Goal: Task Accomplishment & Management: Manage account settings

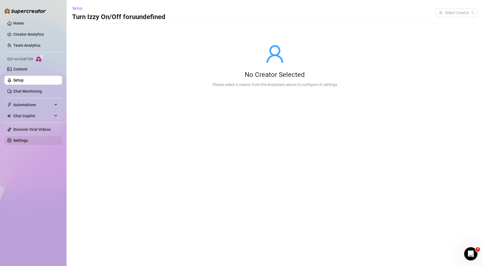
click at [26, 139] on link "Settings" at bounding box center [20, 140] width 15 height 4
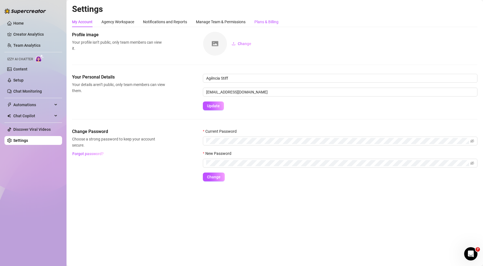
click at [271, 20] on div "Plans & Billing" at bounding box center [266, 22] width 24 height 6
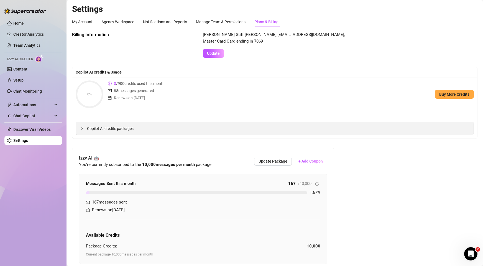
click at [101, 132] on span "Copilot AI credits packages" at bounding box center [278, 129] width 382 height 6
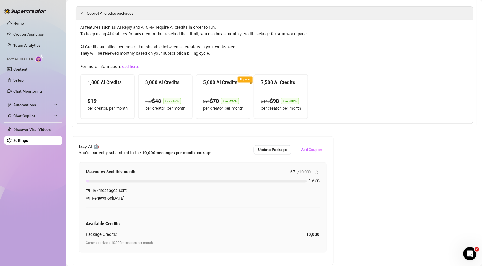
scroll to position [158, 0]
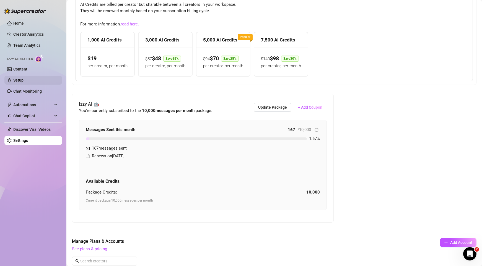
click at [24, 78] on link "Setup" at bounding box center [18, 80] width 10 height 4
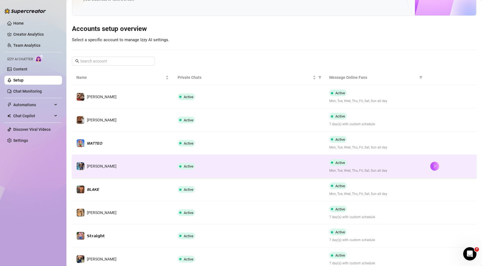
scroll to position [39, 0]
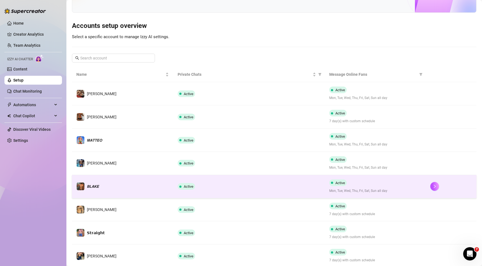
click at [294, 186] on div "Active" at bounding box center [249, 186] width 143 height 7
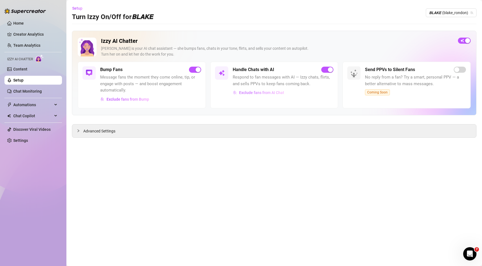
click at [279, 94] on span "Exclude fans from AI Chat" at bounding box center [261, 93] width 45 height 4
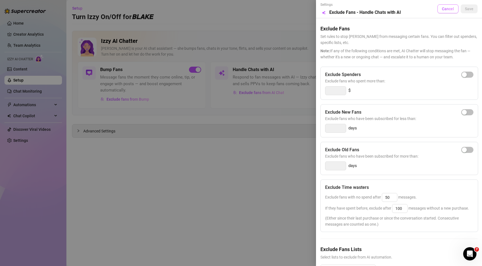
click at [444, 10] on span "Cancel" at bounding box center [448, 9] width 12 height 4
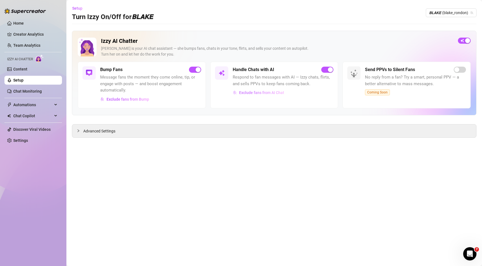
click at [258, 93] on span "Exclude fans from AI Chat" at bounding box center [261, 93] width 45 height 4
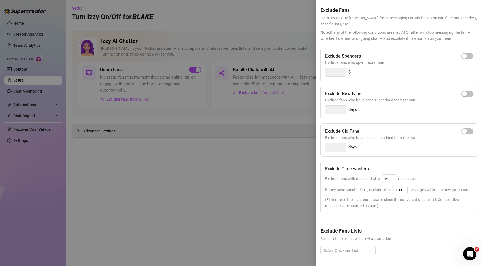
scroll to position [23, 0]
click at [307, 28] on div at bounding box center [241, 133] width 482 height 266
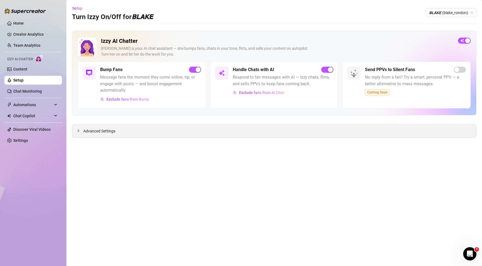
click at [112, 127] on div "Advanced Settings" at bounding box center [274, 131] width 404 height 13
click at [112, 128] on span "Advanced Settings" at bounding box center [99, 131] width 32 height 6
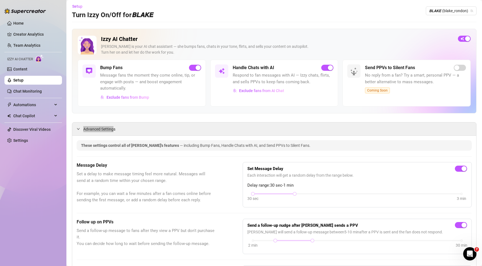
scroll to position [0, 0]
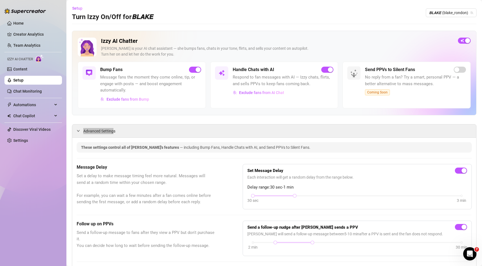
click at [473, 253] on icon "Open Intercom Messenger" at bounding box center [470, 254] width 9 height 9
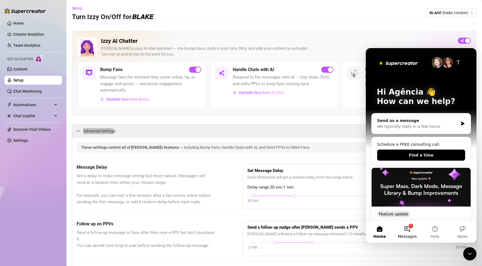
click at [402, 229] on button "7 Messages" at bounding box center [408, 232] width 28 height 22
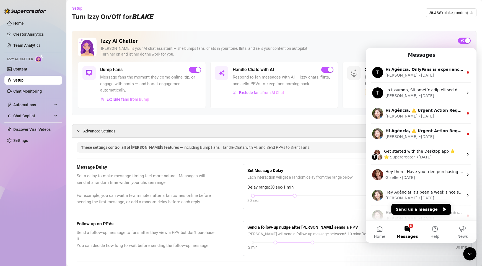
click at [470, 258] on div "Close Intercom Messenger" at bounding box center [470, 254] width 13 height 13
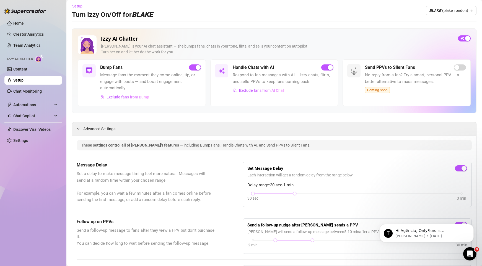
scroll to position [3, 0]
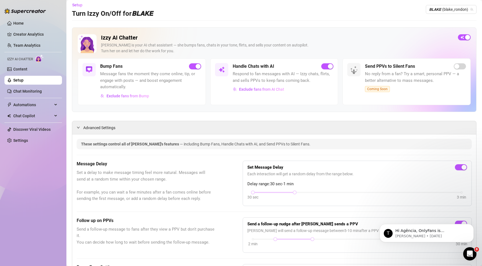
click at [469, 253] on icon "Open Intercom Messenger" at bounding box center [470, 254] width 9 height 9
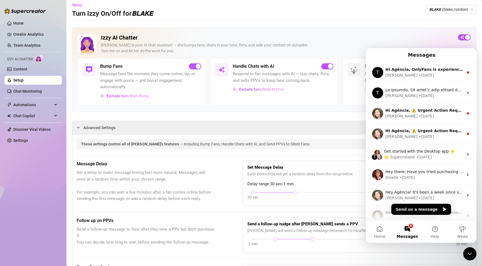
click at [469, 253] on icon "Close Intercom Messenger" at bounding box center [470, 254] width 4 height 2
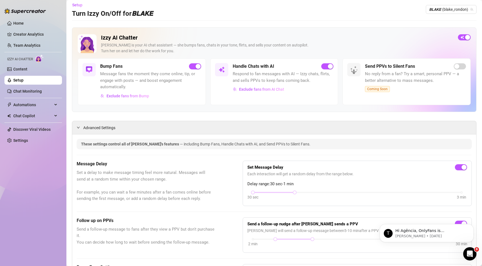
scroll to position [0, 0]
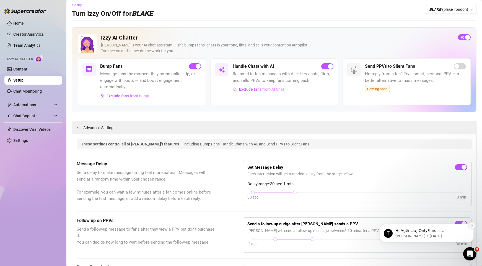
click at [473, 226] on icon "Dismiss notification" at bounding box center [472, 225] width 3 height 3
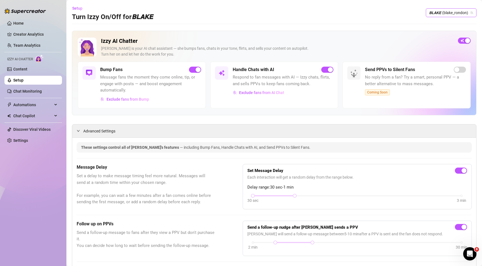
click at [442, 9] on span "𝘽𝙇𝘼𝙆𝙀 (blake_rondon)" at bounding box center [451, 13] width 44 height 8
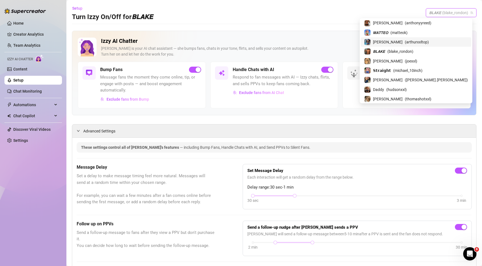
scroll to position [12, 0]
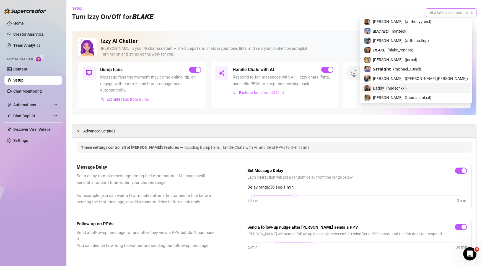
click at [407, 90] on span "( hudsonxxl )" at bounding box center [397, 88] width 20 height 6
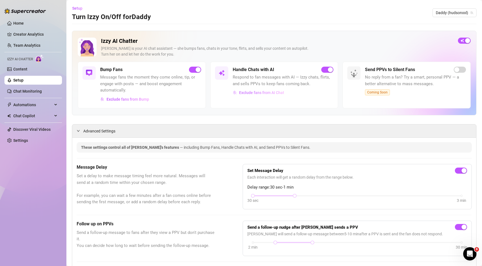
click at [271, 94] on span "Exclude fans from AI Chat" at bounding box center [261, 93] width 45 height 4
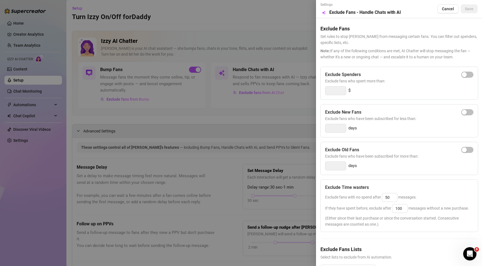
click at [305, 39] on div at bounding box center [241, 133] width 482 height 266
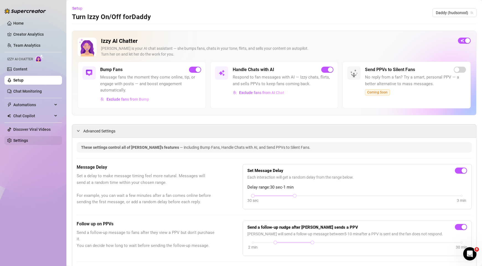
click at [19, 138] on link "Settings" at bounding box center [20, 140] width 15 height 4
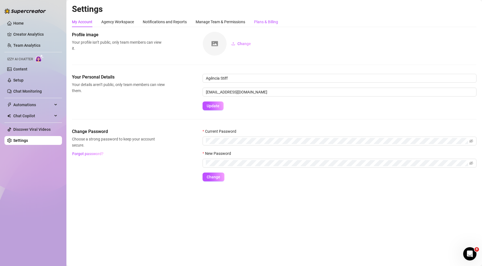
click at [277, 21] on div "Plans & Billing" at bounding box center [266, 22] width 24 height 6
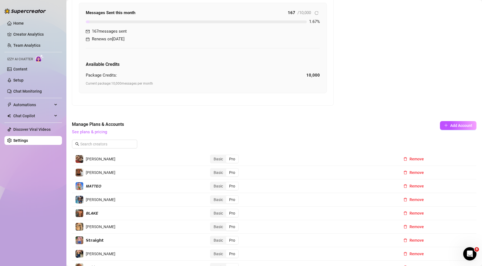
scroll to position [363, 0]
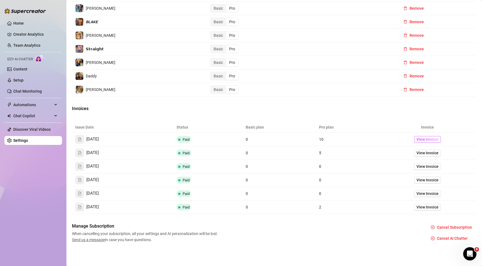
click at [417, 139] on span "View Invoice" at bounding box center [428, 140] width 22 height 6
